Goal: Task Accomplishment & Management: Use online tool/utility

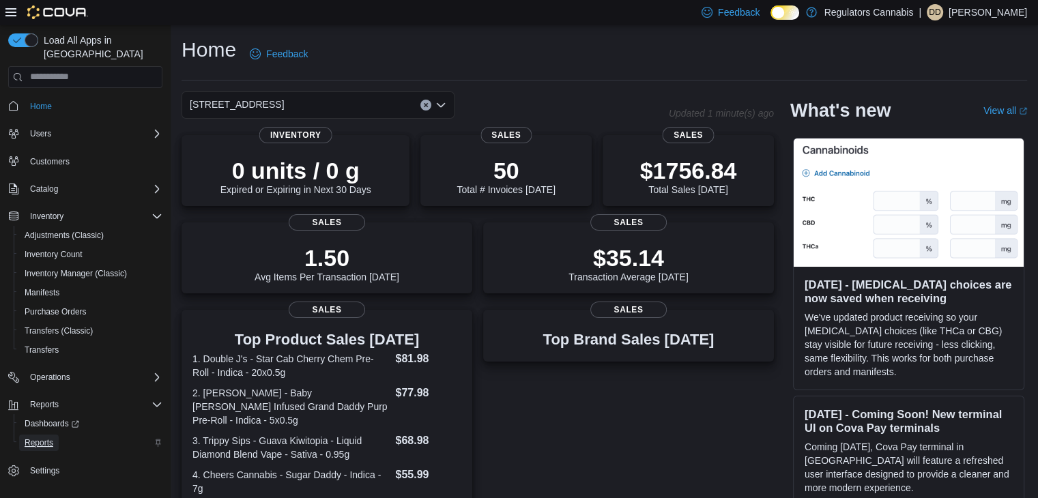
click at [41, 438] on span "Reports" at bounding box center [39, 443] width 29 height 11
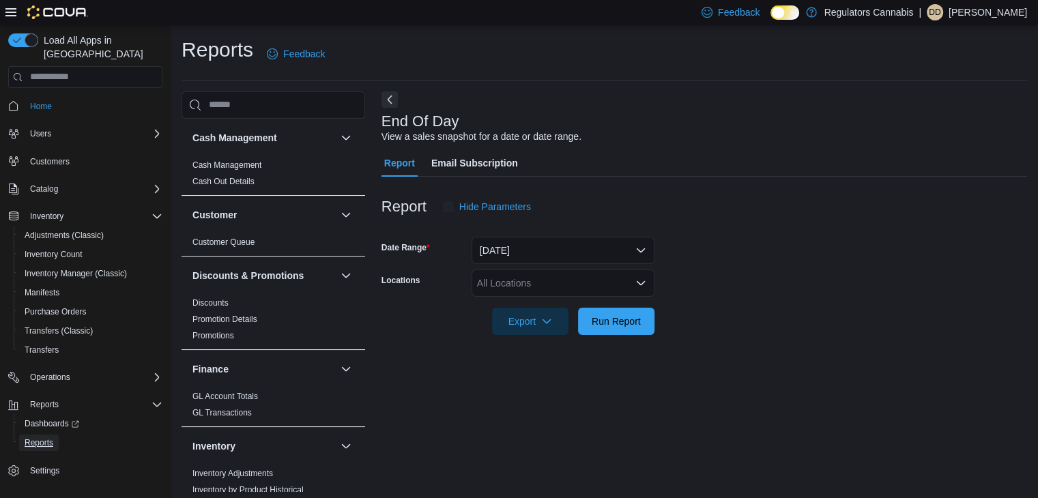
scroll to position [5, 0]
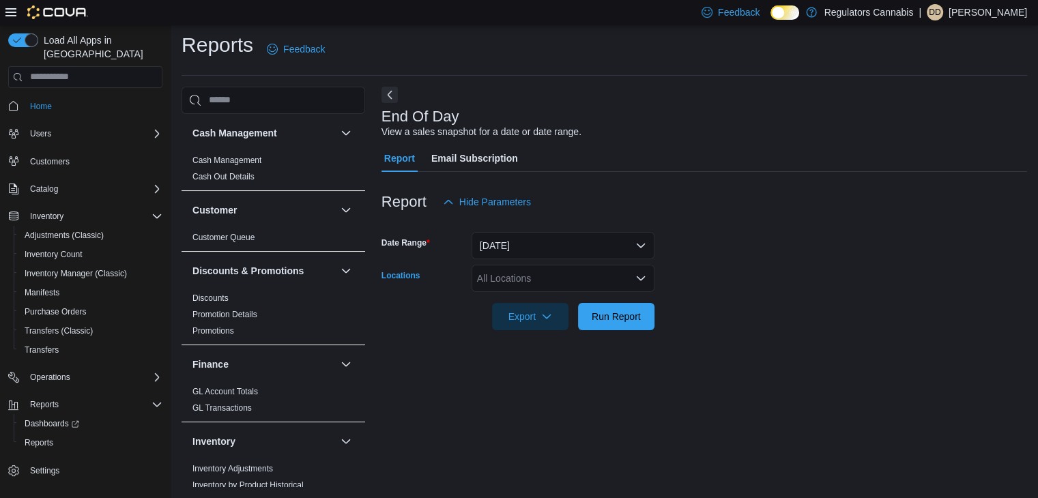
click at [582, 281] on div "All Locations" at bounding box center [563, 278] width 183 height 27
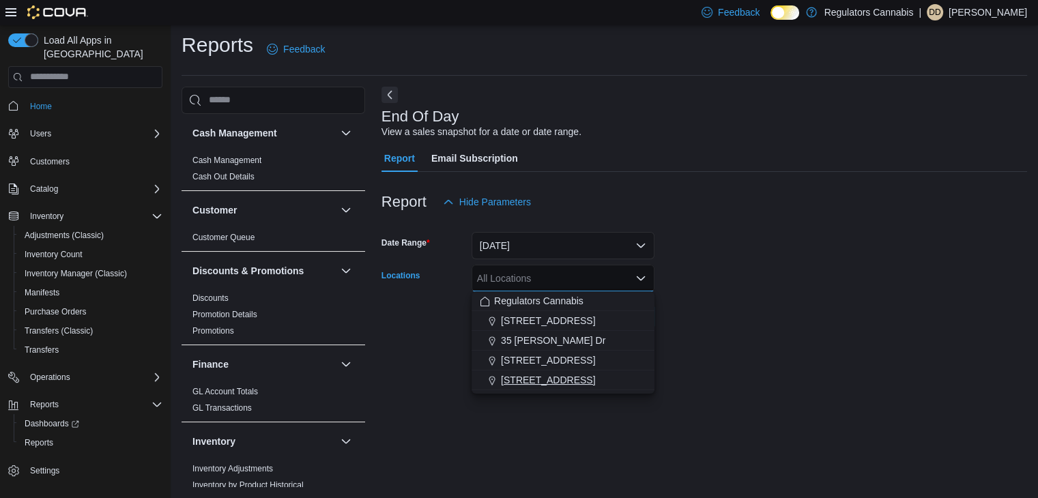
click at [583, 383] on span "[STREET_ADDRESS]" at bounding box center [548, 380] width 94 height 14
click at [758, 289] on form "Date Range [DATE] Locations [STREET_ADDRESS] Selected. [STREET_ADDRESS] Press B…" at bounding box center [705, 273] width 646 height 115
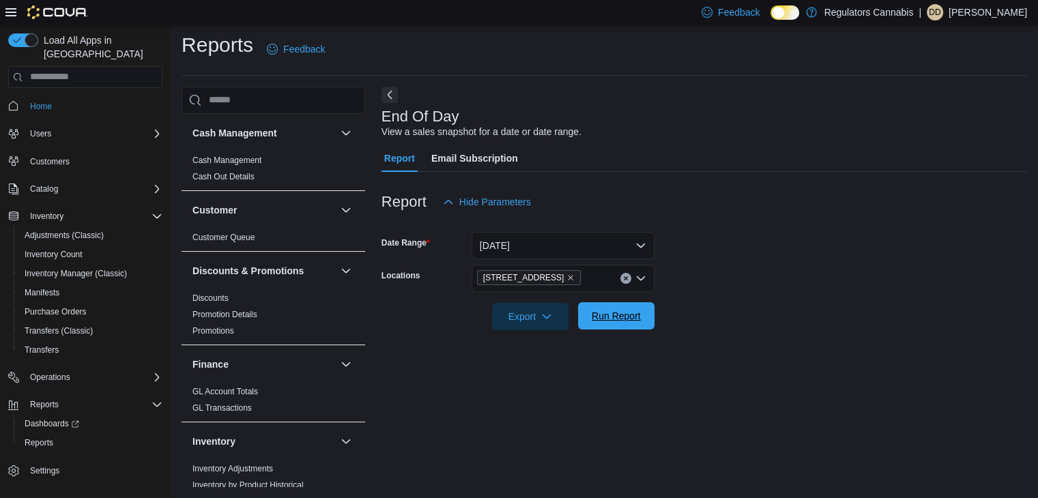
click at [595, 311] on span "Run Report" at bounding box center [616, 316] width 49 height 14
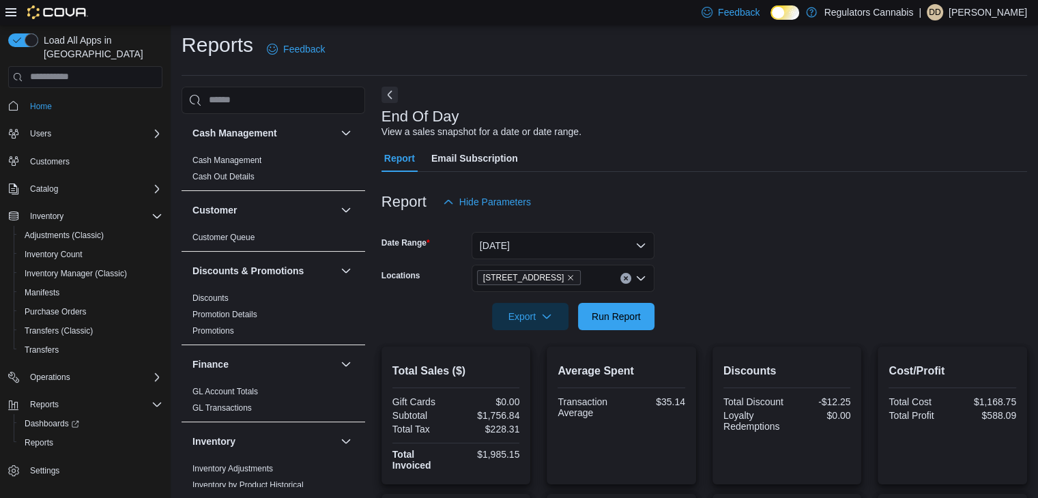
click at [625, 282] on button "Clear input" at bounding box center [626, 278] width 11 height 11
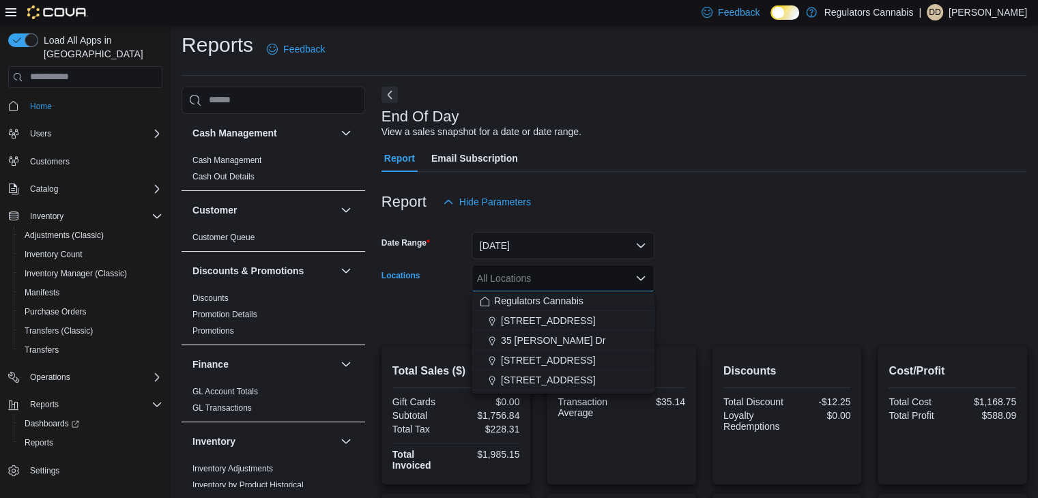
click at [707, 274] on form "Date Range [DATE] Locations All Locations Combo box. Selected. Combo box input.…" at bounding box center [705, 273] width 646 height 115
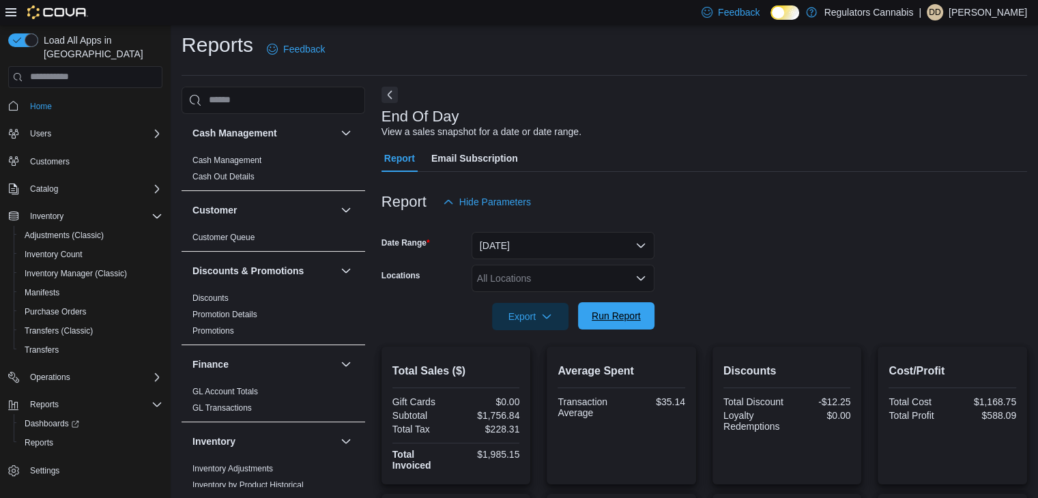
click at [640, 315] on span "Run Report" at bounding box center [616, 316] width 49 height 14
